Goal: Use online tool/utility: Utilize a website feature to perform a specific function

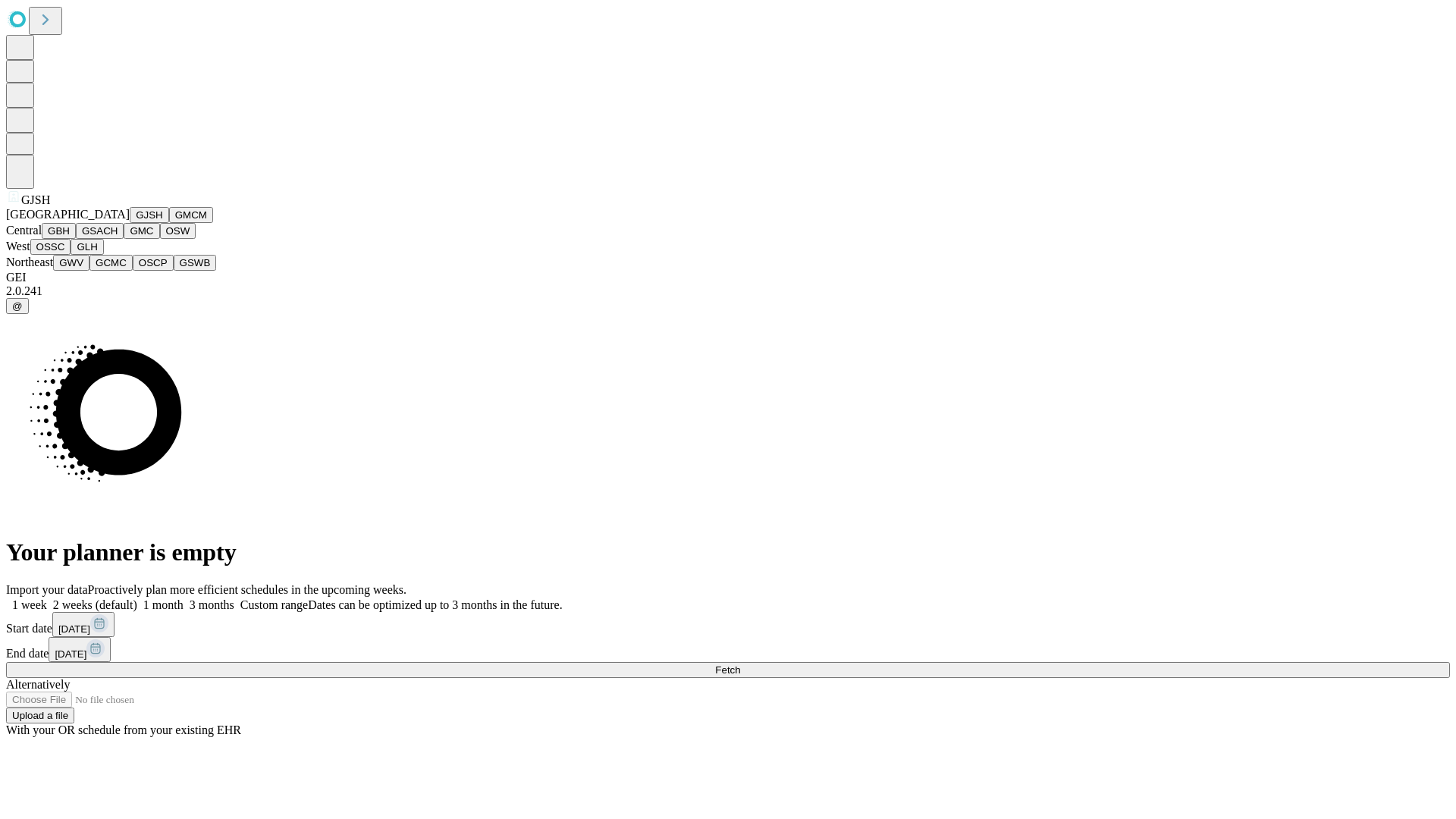
click at [130, 223] on button "GJSH" at bounding box center [149, 215] width 40 height 16
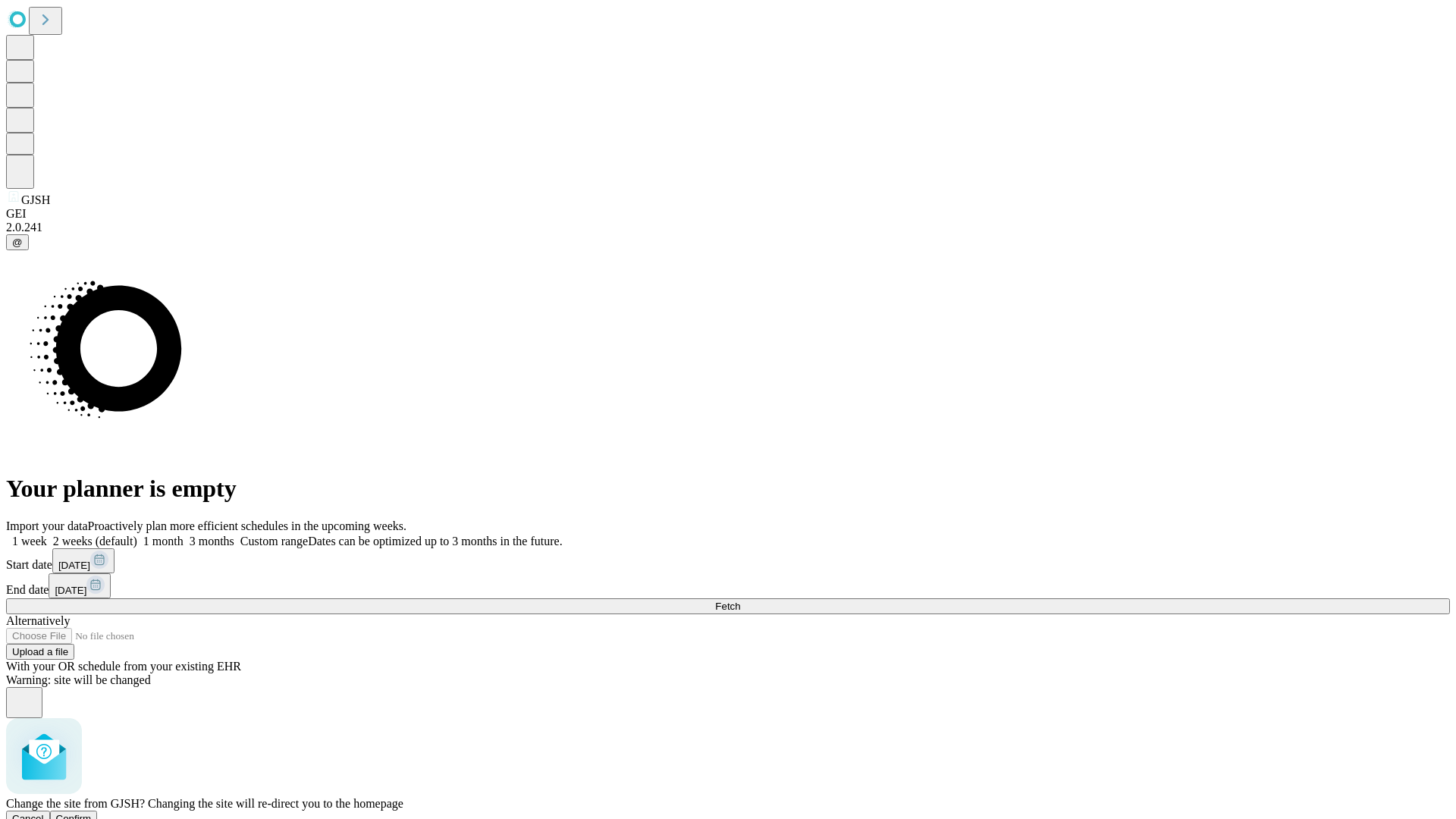
click at [92, 813] on span "Confirm" at bounding box center [74, 818] width 36 height 11
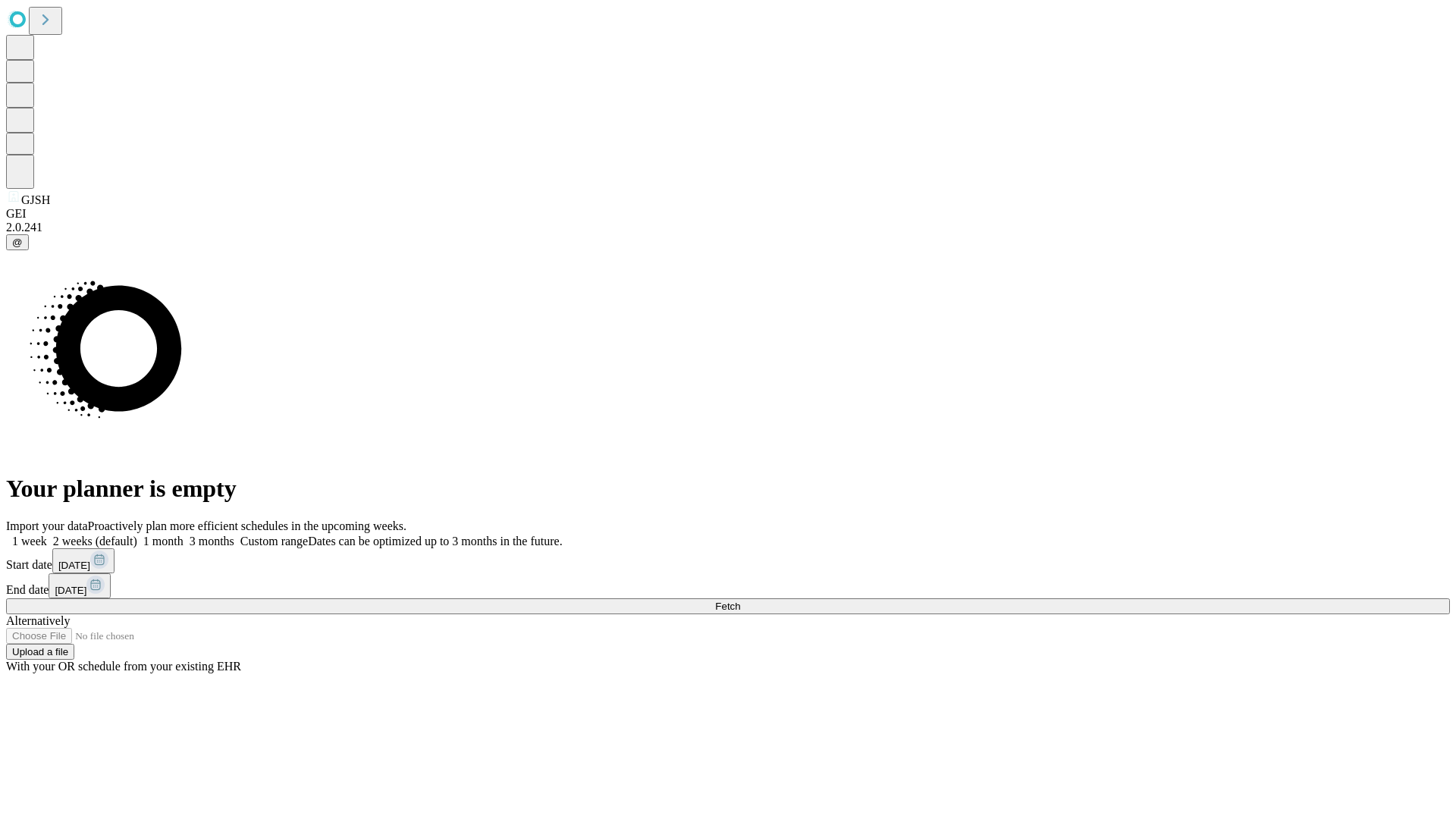
click at [183, 535] on label "1 month" at bounding box center [160, 541] width 46 height 13
click at [740, 601] on span "Fetch" at bounding box center [727, 606] width 25 height 11
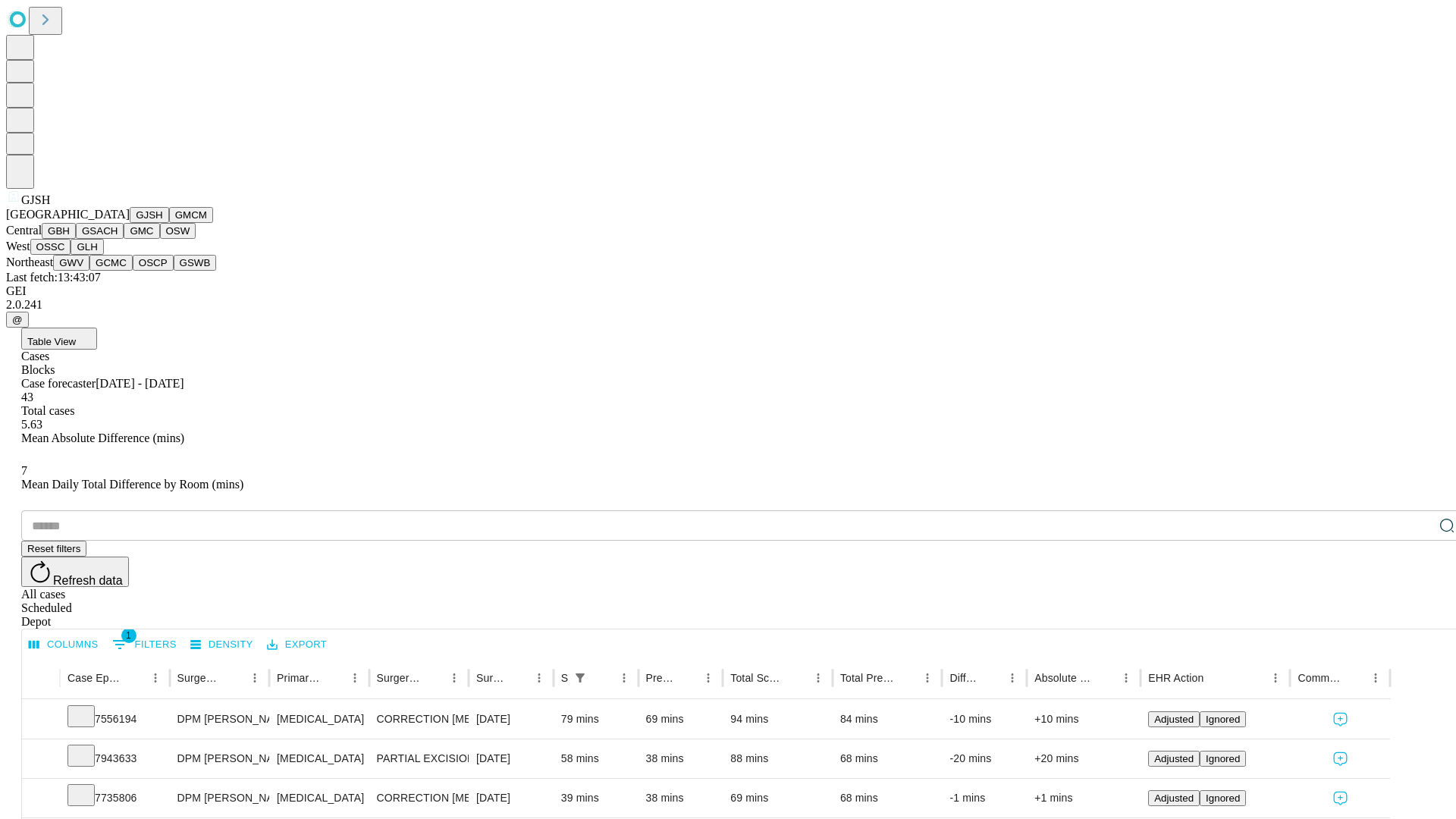
click at [169, 223] on button "GMCM" at bounding box center [192, 215] width 44 height 16
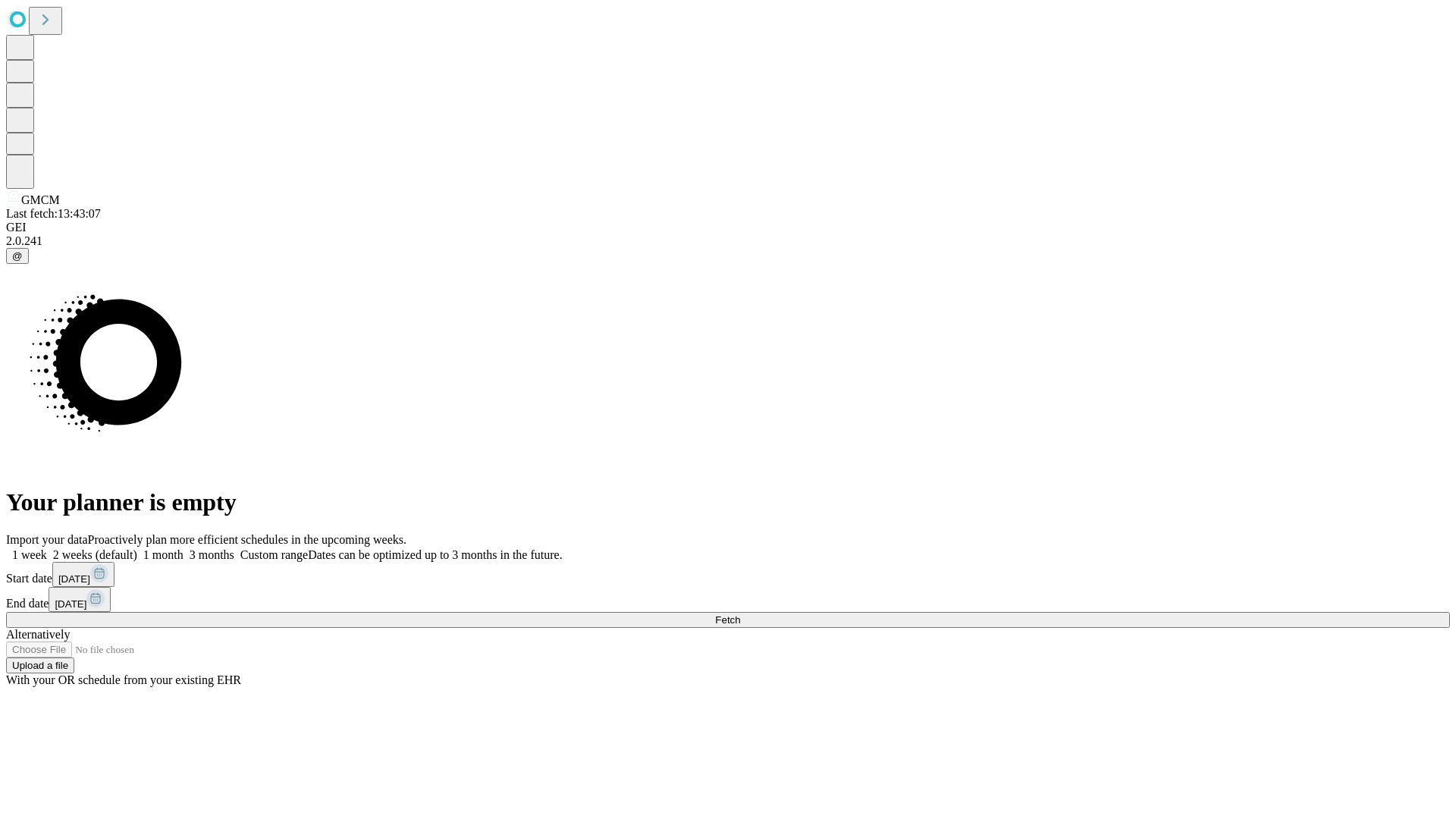
click at [183, 548] on label "1 month" at bounding box center [160, 554] width 46 height 13
click at [740, 614] on span "Fetch" at bounding box center [727, 620] width 25 height 11
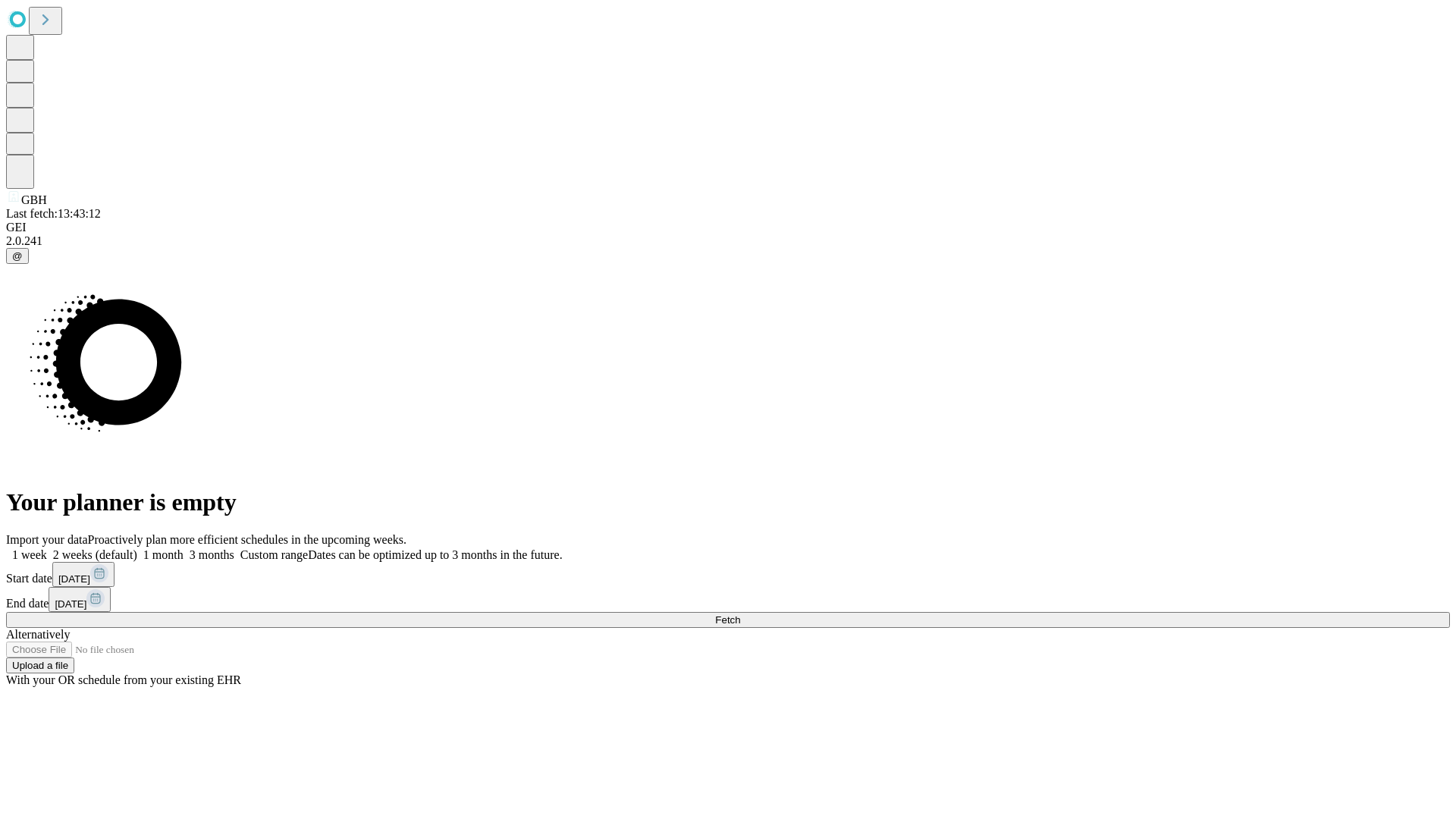
click at [183, 548] on label "1 month" at bounding box center [160, 554] width 46 height 13
click at [740, 614] on span "Fetch" at bounding box center [727, 620] width 25 height 11
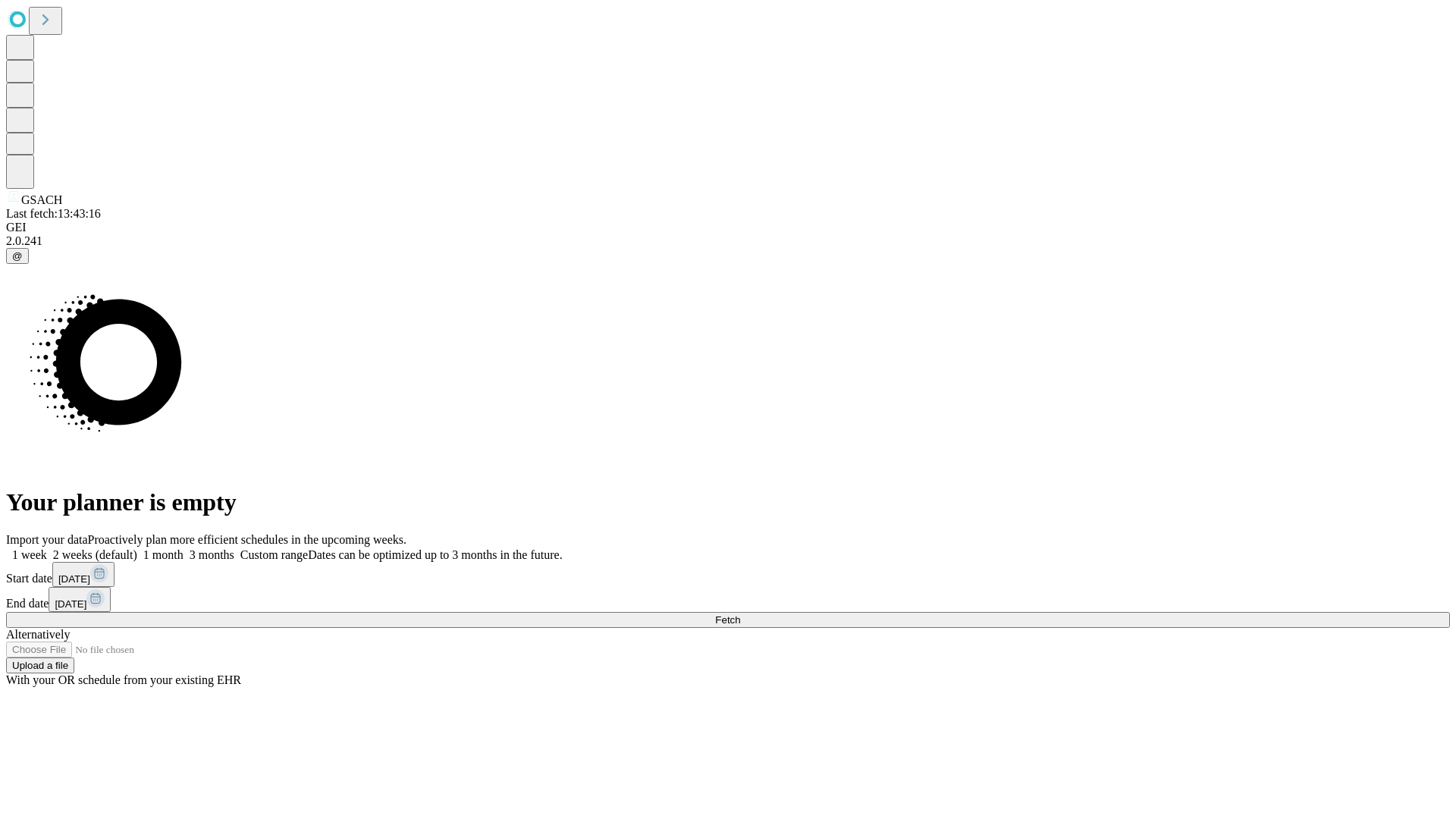
click at [183, 548] on label "1 month" at bounding box center [160, 554] width 46 height 13
click at [740, 614] on span "Fetch" at bounding box center [727, 620] width 25 height 11
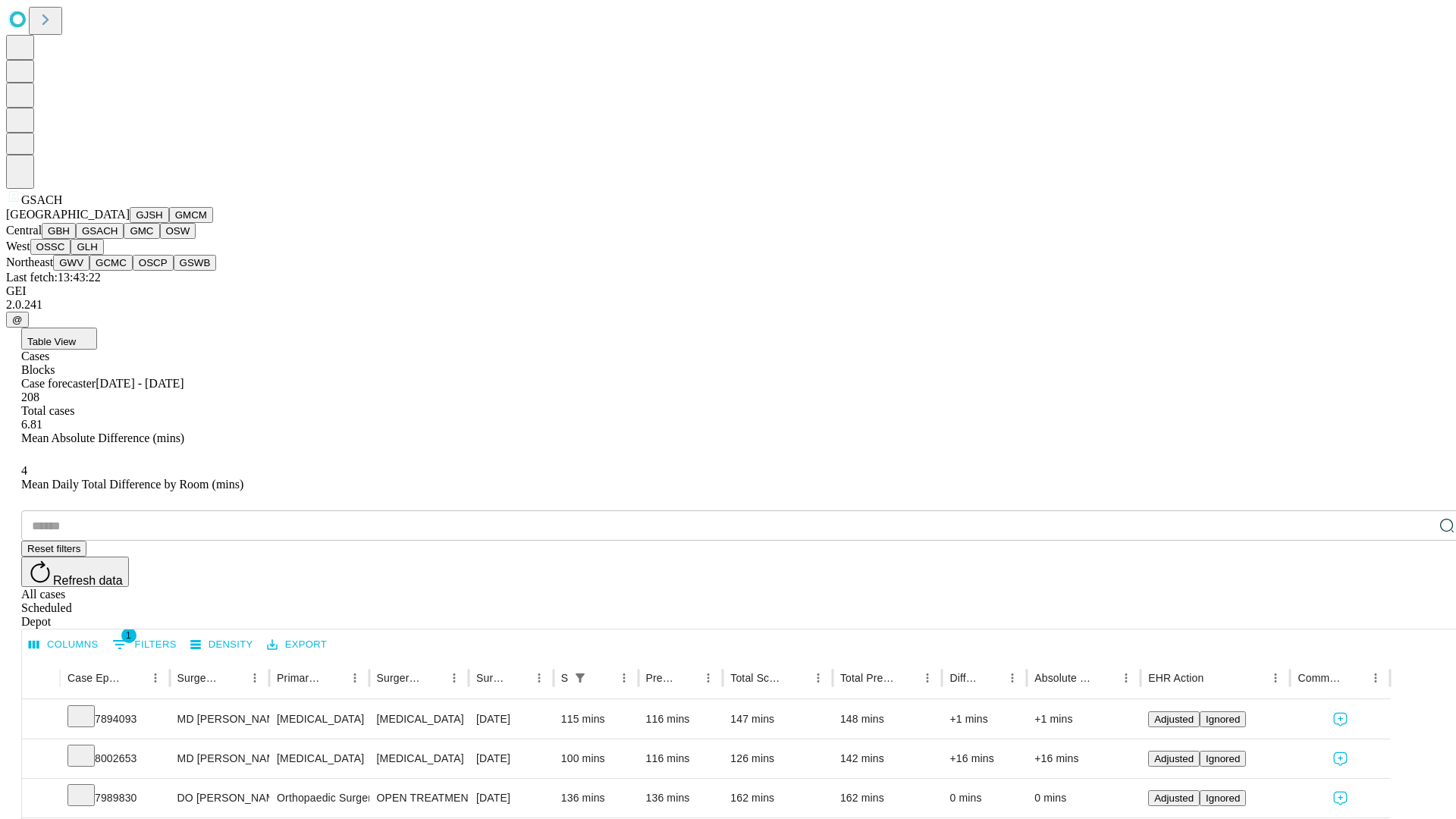
click at [124, 239] on button "GMC" at bounding box center [142, 230] width 36 height 16
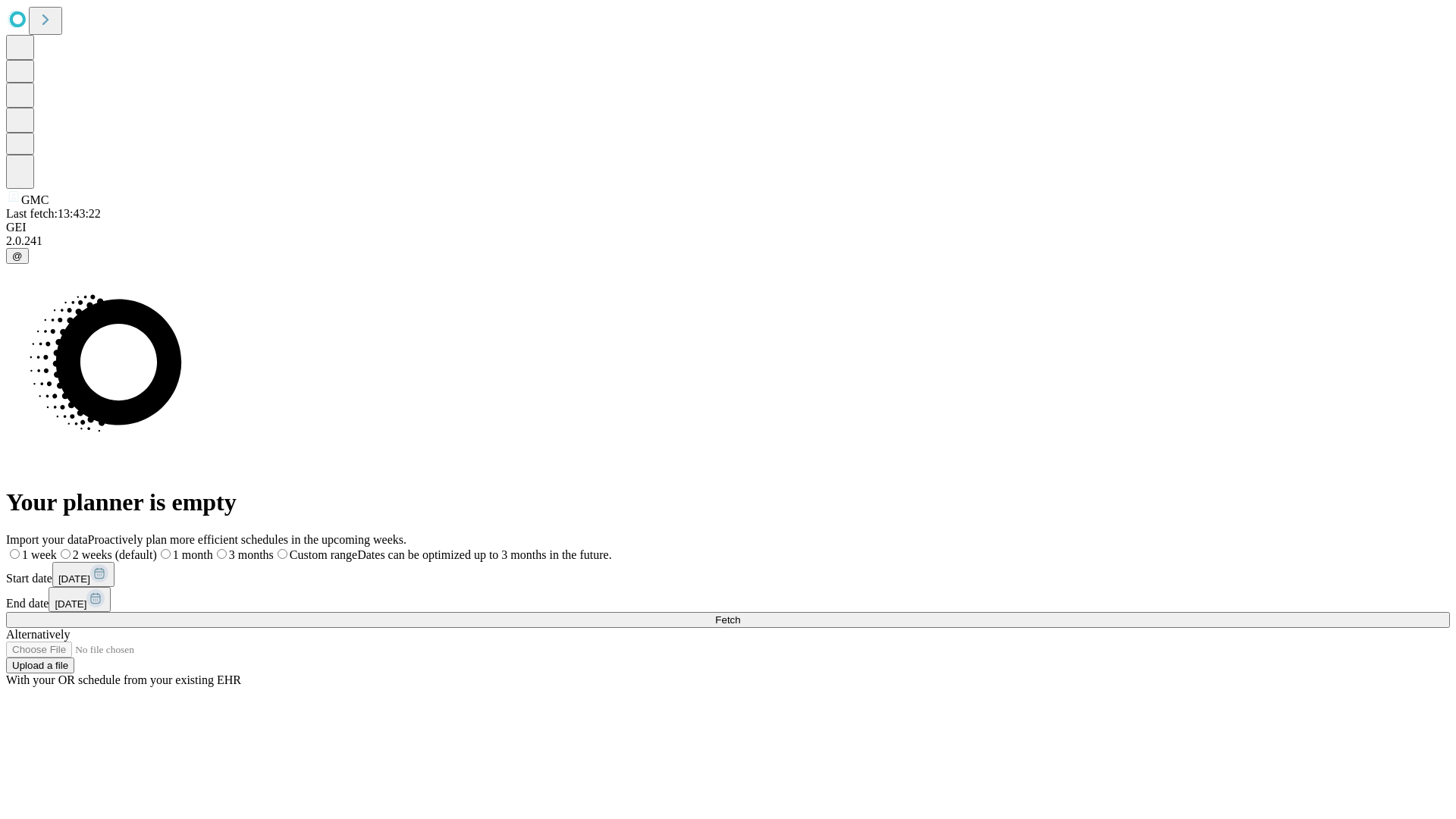
click at [213, 548] on label "1 month" at bounding box center [185, 554] width 56 height 13
click at [740, 614] on span "Fetch" at bounding box center [727, 620] width 25 height 11
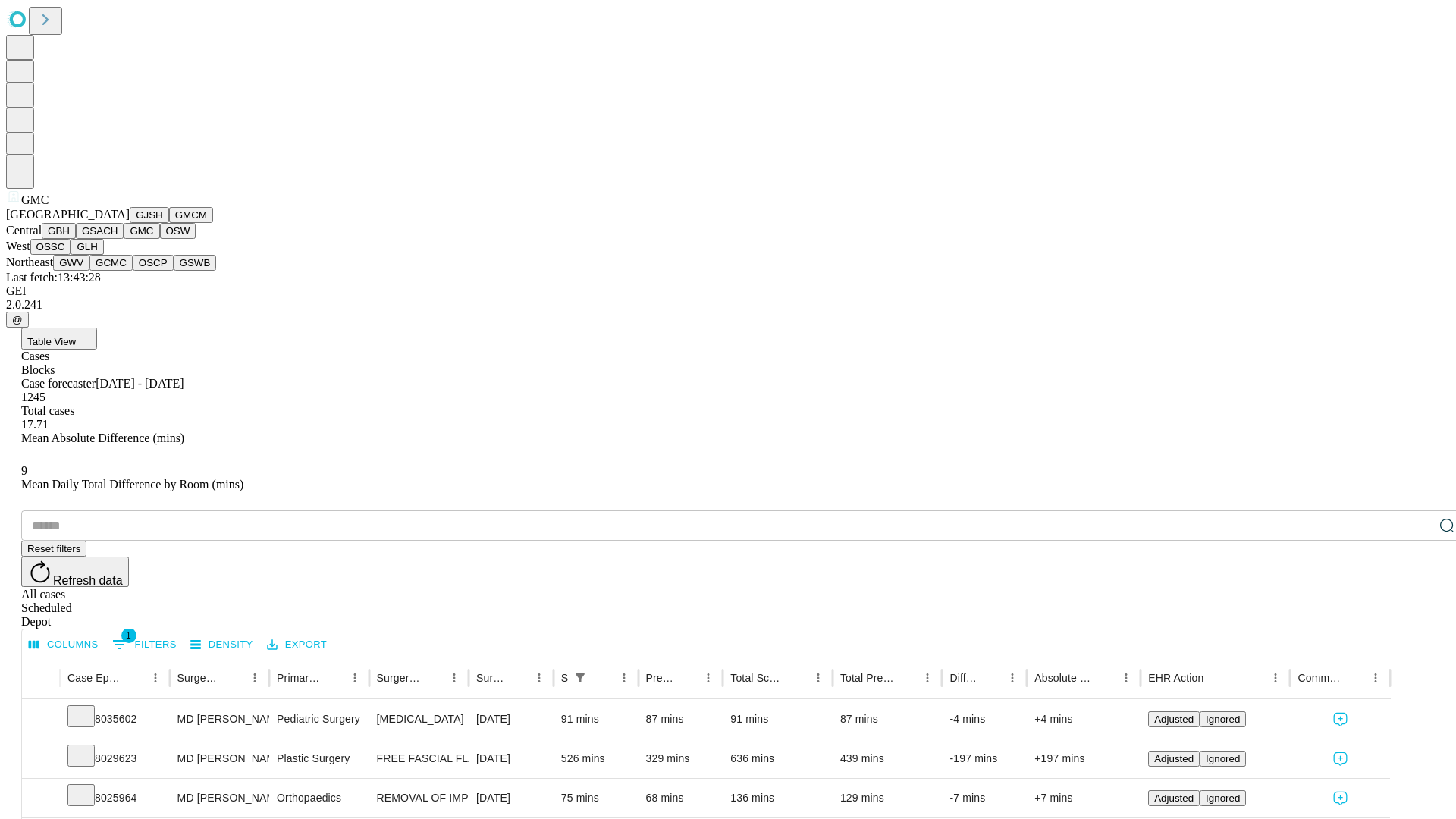
click at [160, 239] on button "OSW" at bounding box center [178, 230] width 36 height 16
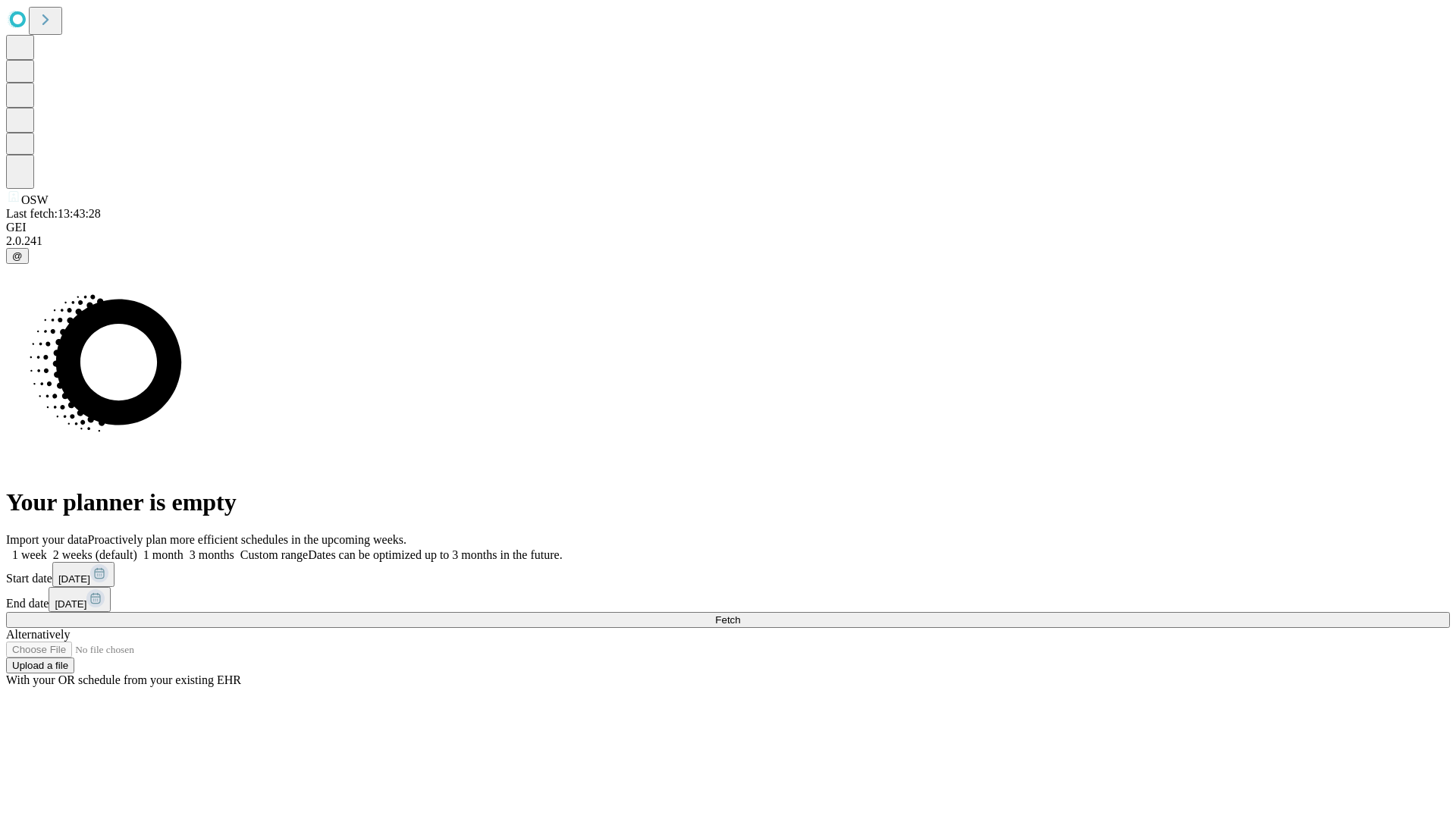
click at [183, 548] on label "1 month" at bounding box center [160, 554] width 46 height 13
click at [740, 614] on span "Fetch" at bounding box center [727, 620] width 25 height 11
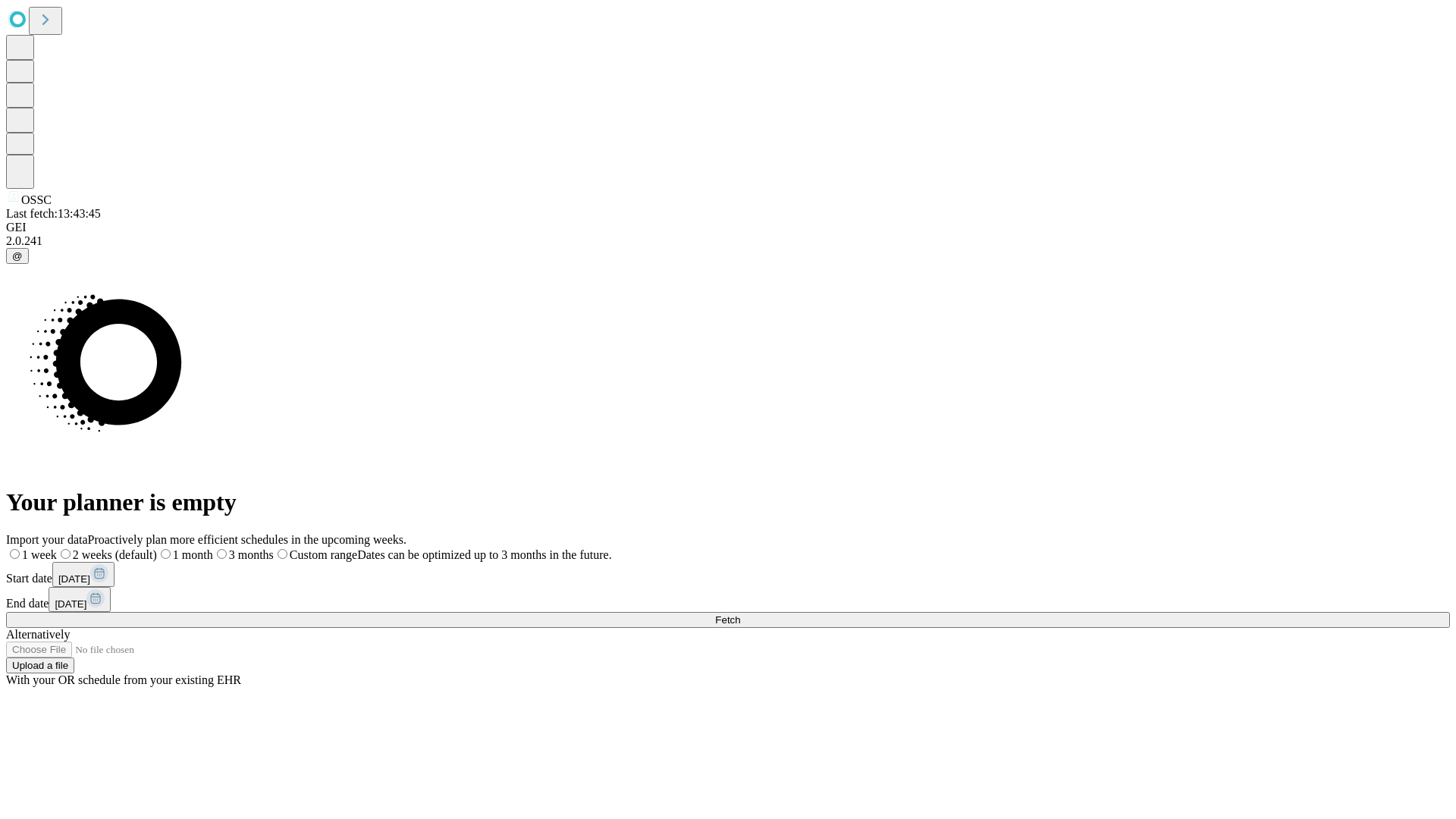
click at [740, 614] on span "Fetch" at bounding box center [727, 620] width 25 height 11
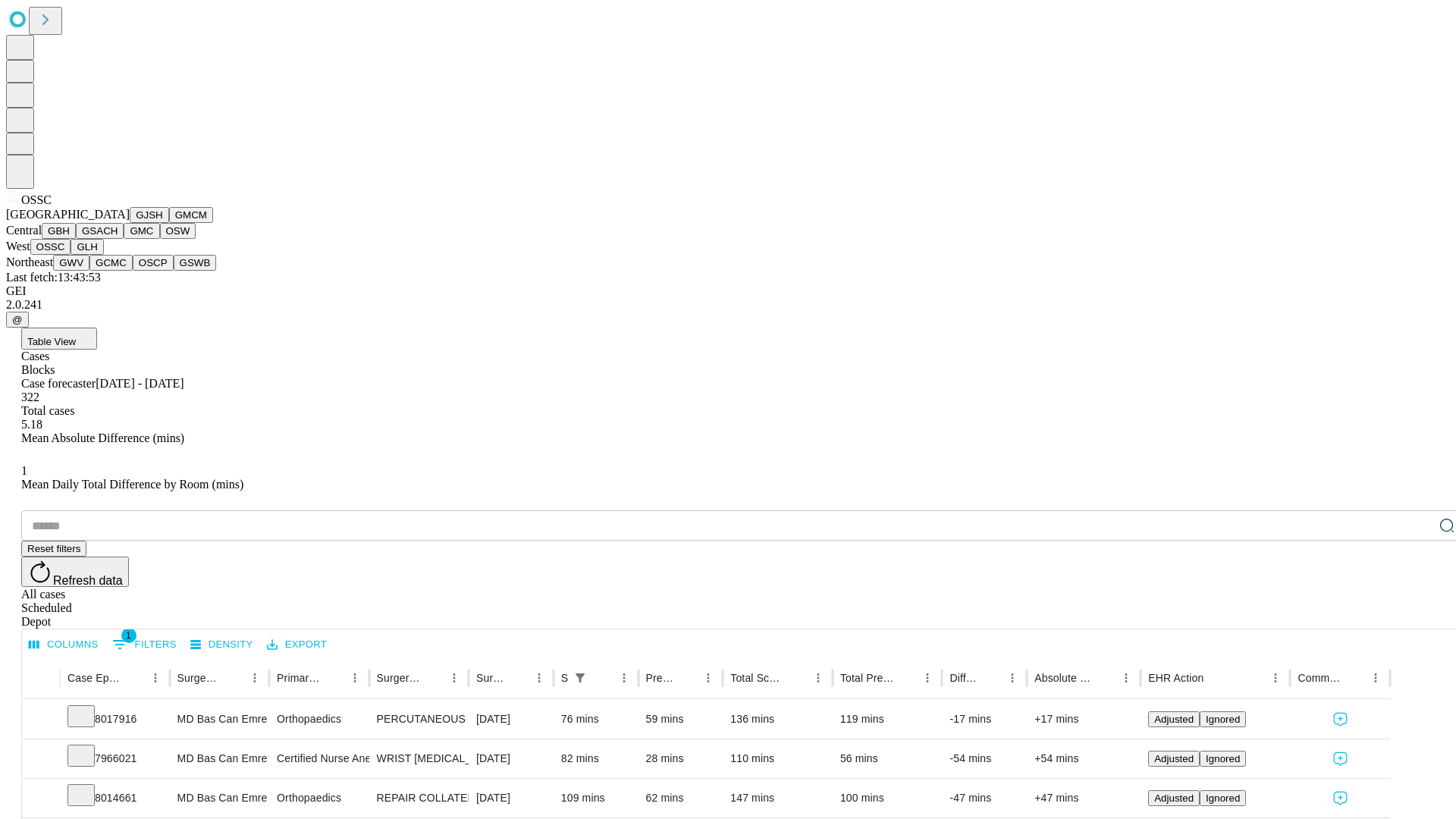
click at [103, 254] on button "GLH" at bounding box center [86, 246] width 32 height 16
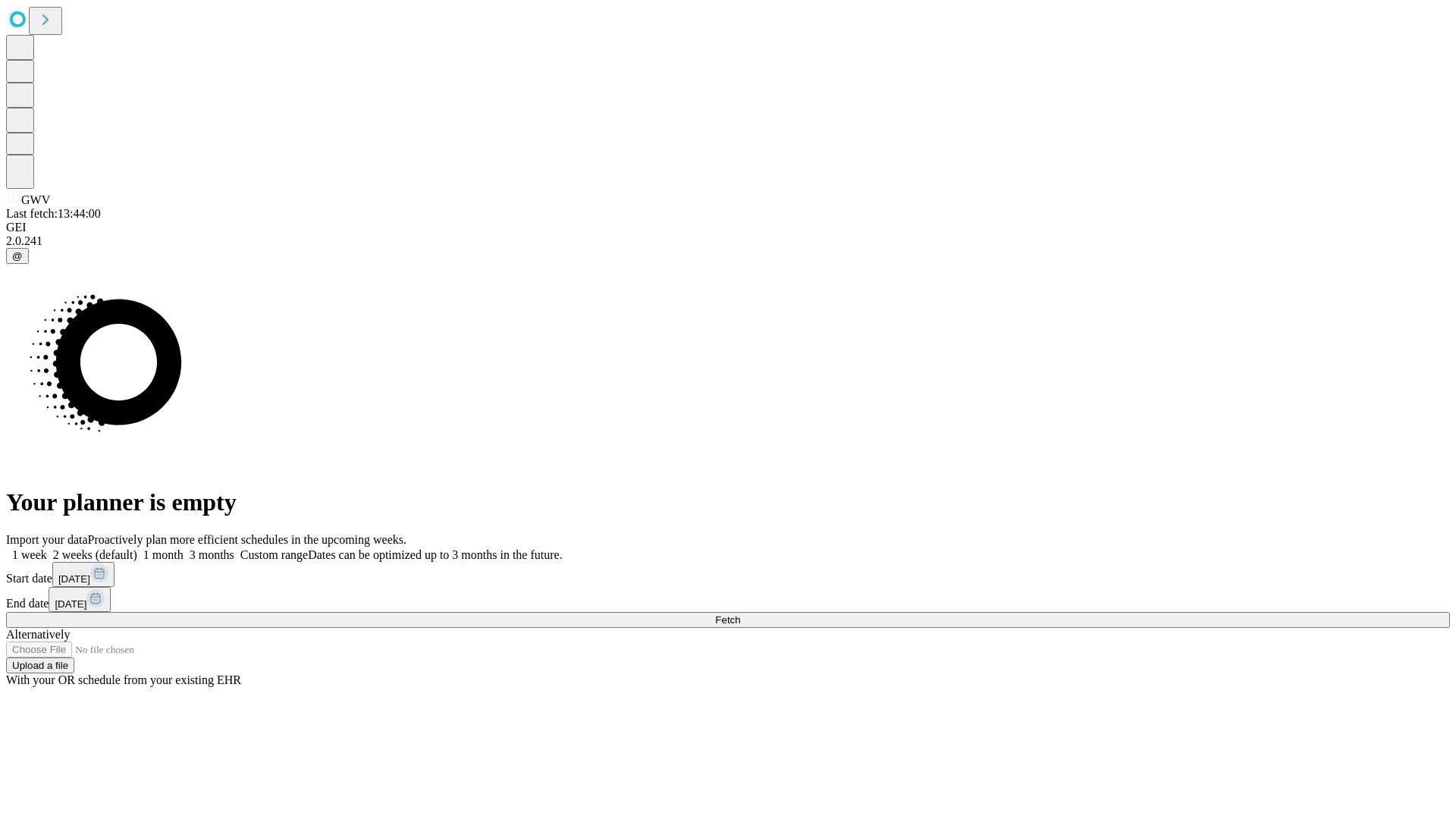
click at [740, 614] on span "Fetch" at bounding box center [727, 620] width 25 height 11
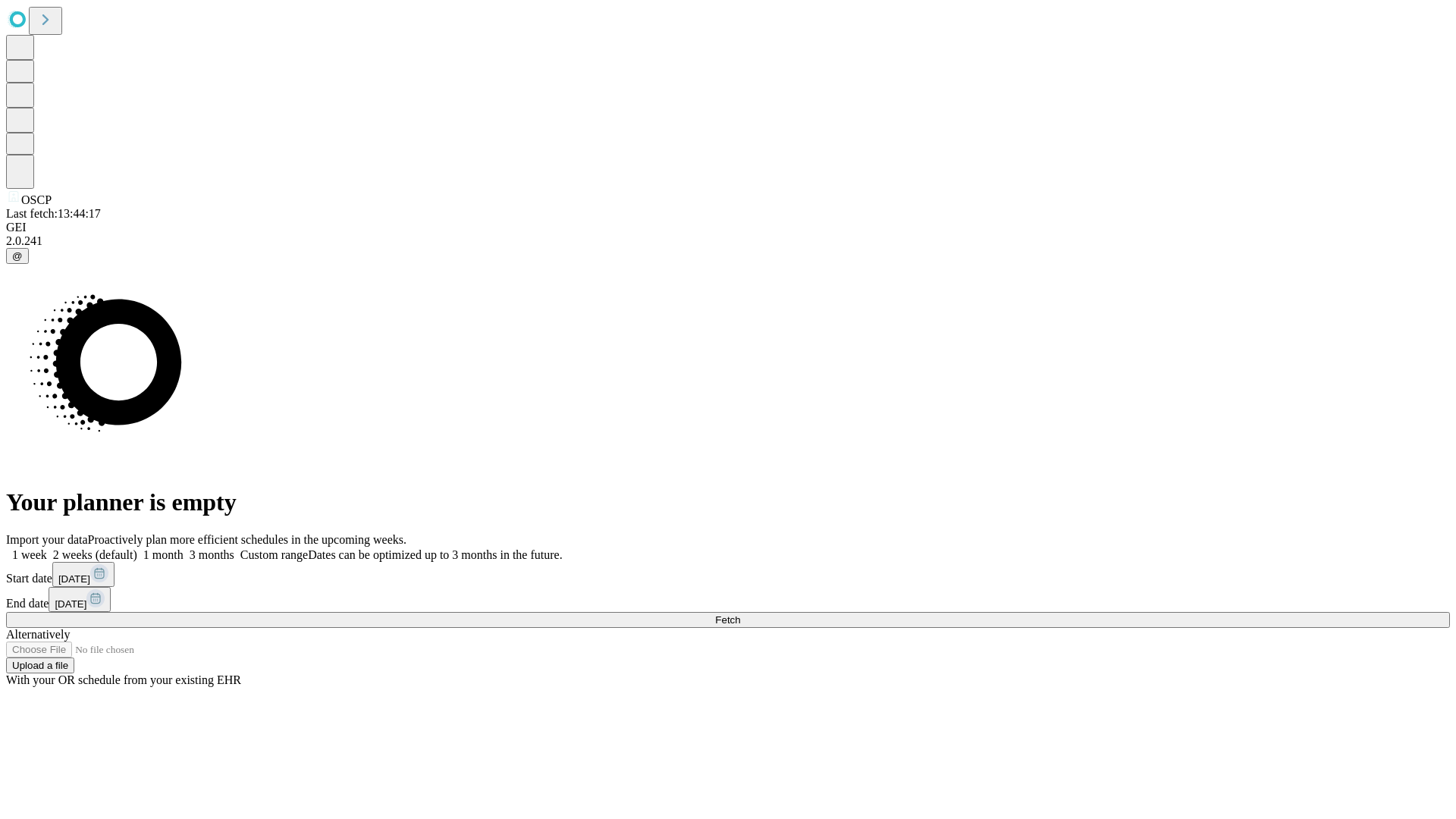
click at [183, 548] on label "1 month" at bounding box center [160, 554] width 46 height 13
click at [740, 614] on span "Fetch" at bounding box center [727, 620] width 25 height 11
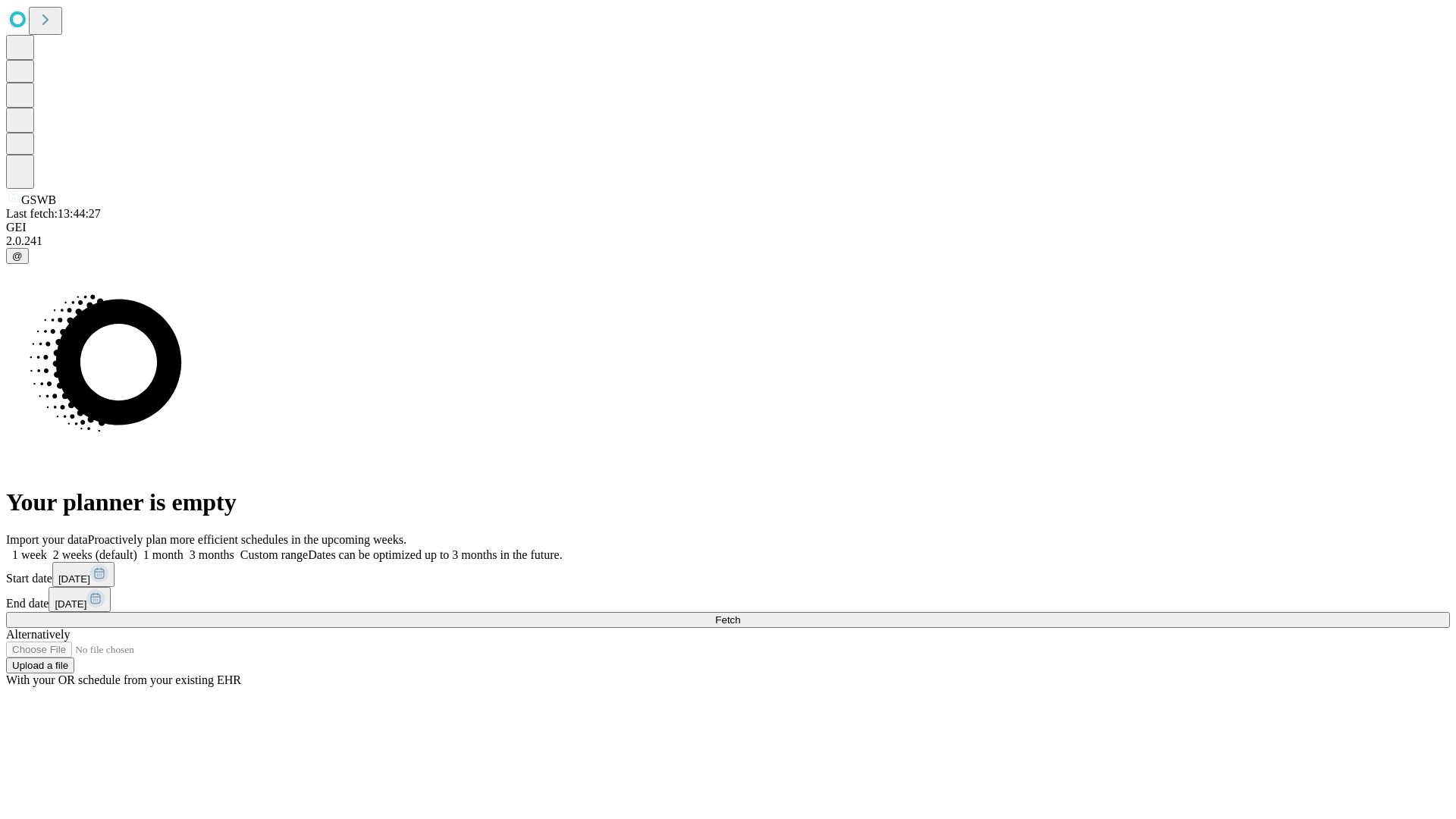
click at [183, 548] on label "1 month" at bounding box center [160, 554] width 46 height 13
click at [740, 614] on span "Fetch" at bounding box center [727, 620] width 25 height 11
